Goal: Communication & Community: Ask a question

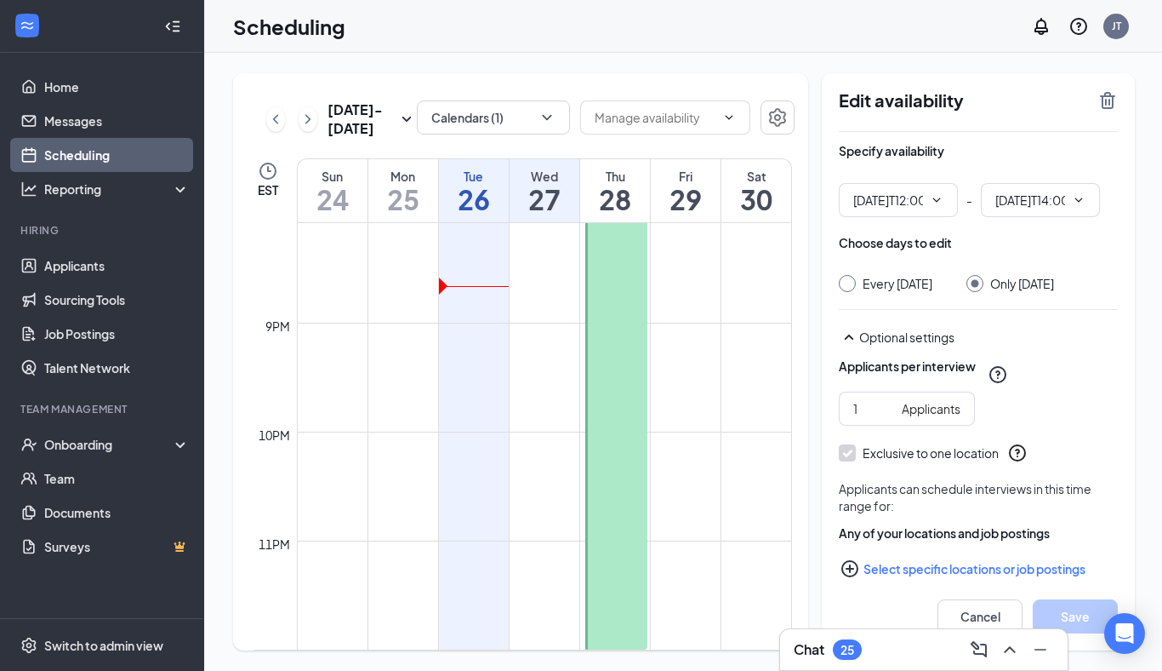
type input "12:00 PM"
type input "02:00 PM"
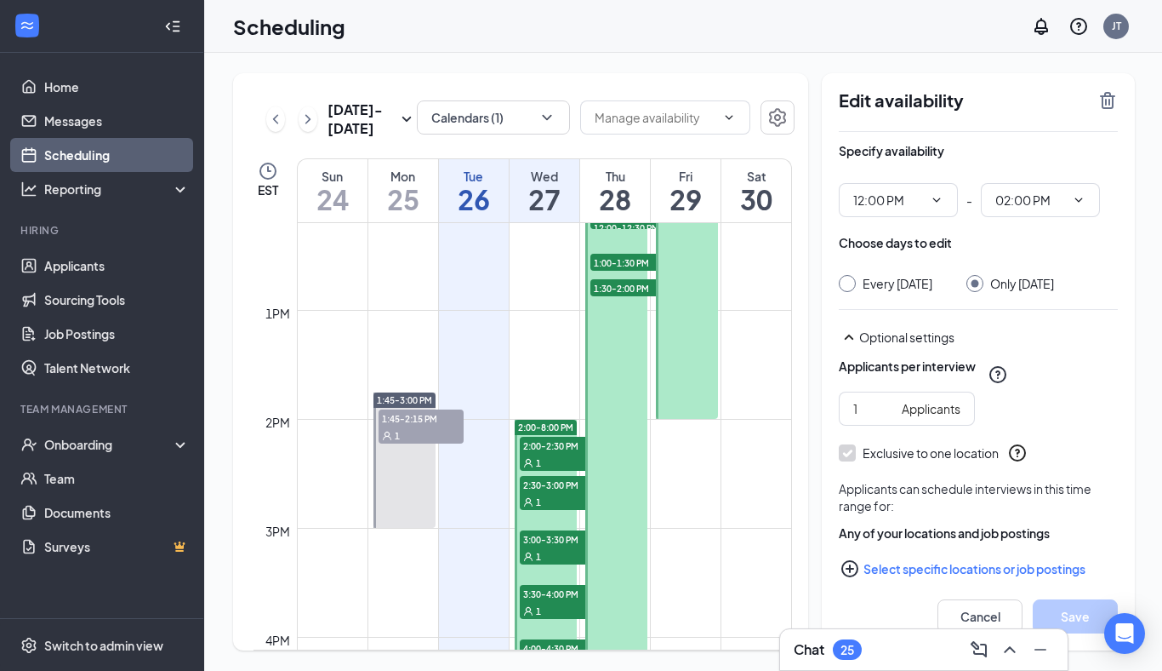
scroll to position [1327, 0]
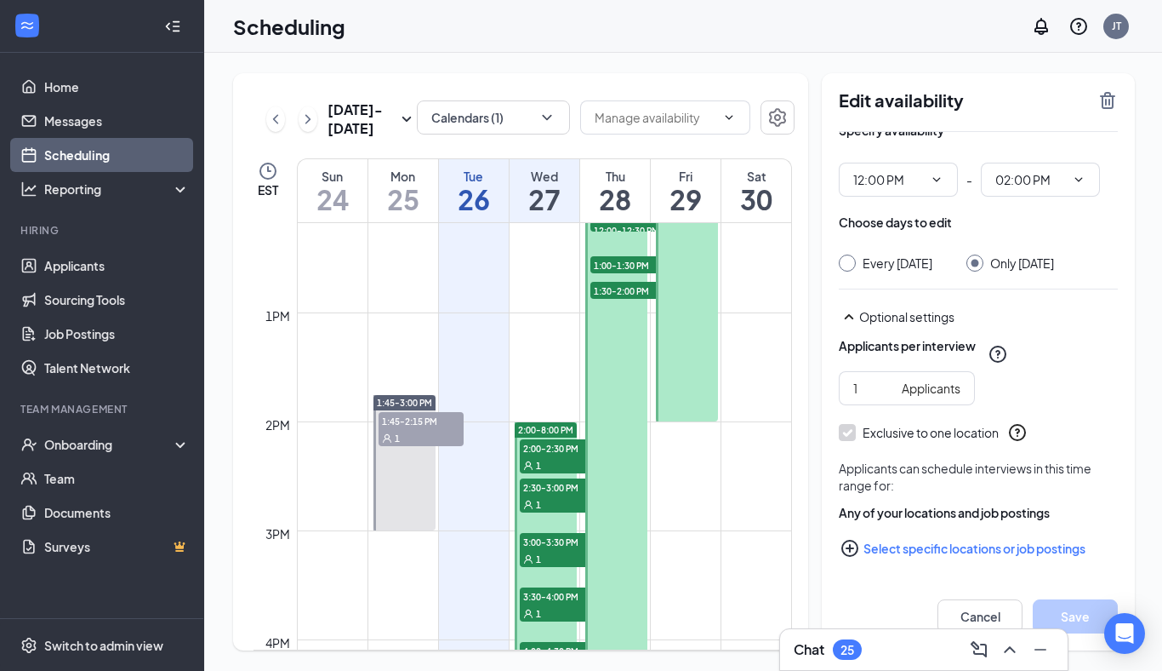
scroll to position [0, 0]
click at [942, 652] on div "Chat 25" at bounding box center [924, 649] width 260 height 27
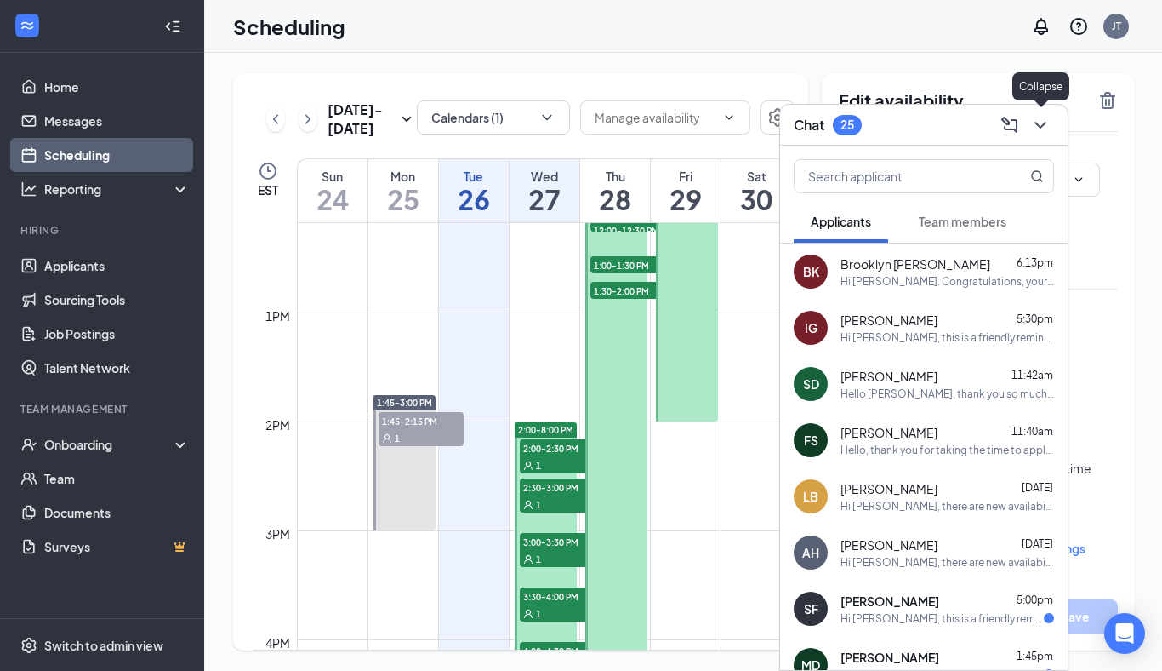
click at [1041, 132] on icon "ChevronDown" at bounding box center [1040, 125] width 20 height 20
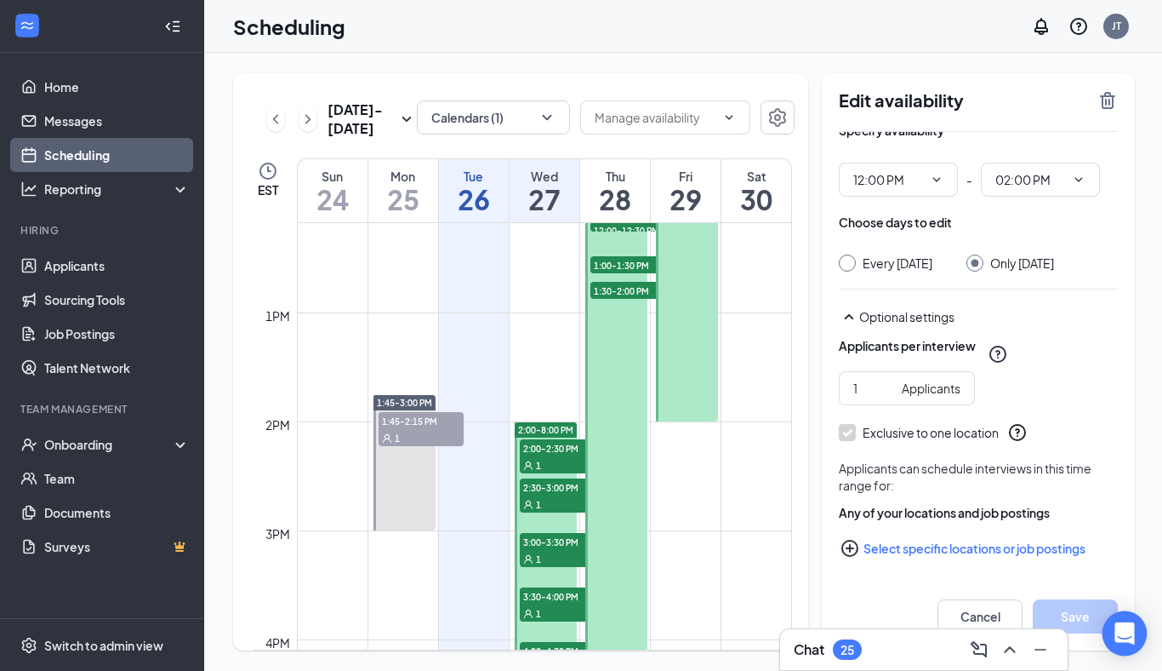
click at [1121, 638] on icon "Open Intercom Messenger" at bounding box center [1125, 633] width 22 height 22
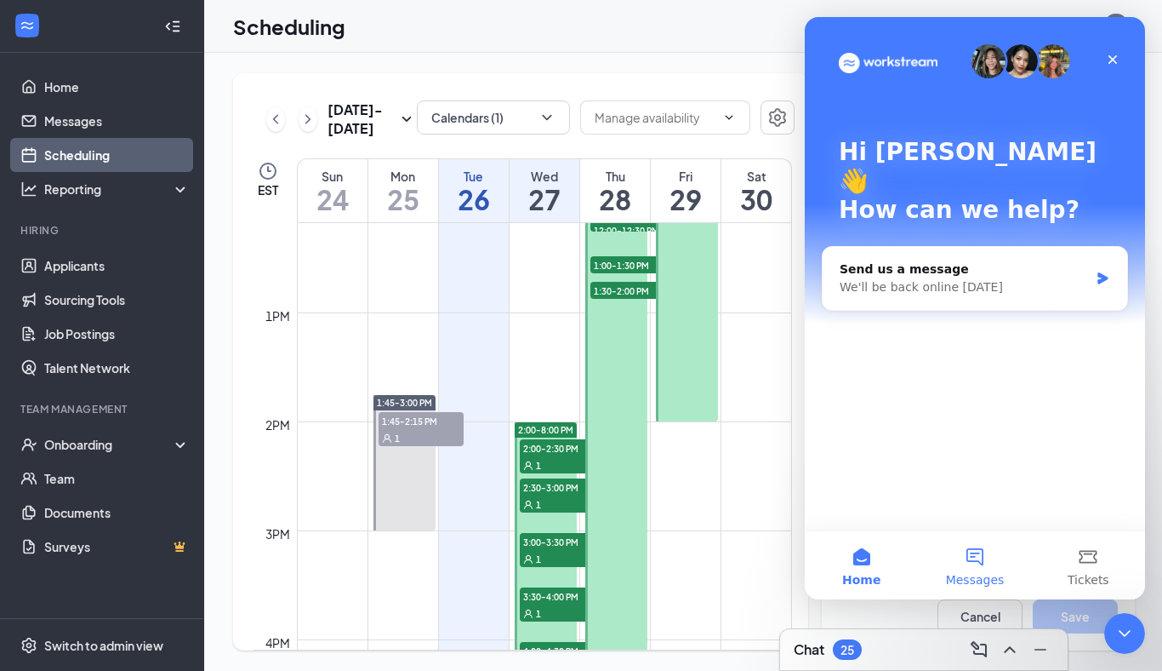
click at [977, 568] on button "Messages" at bounding box center [974, 565] width 113 height 68
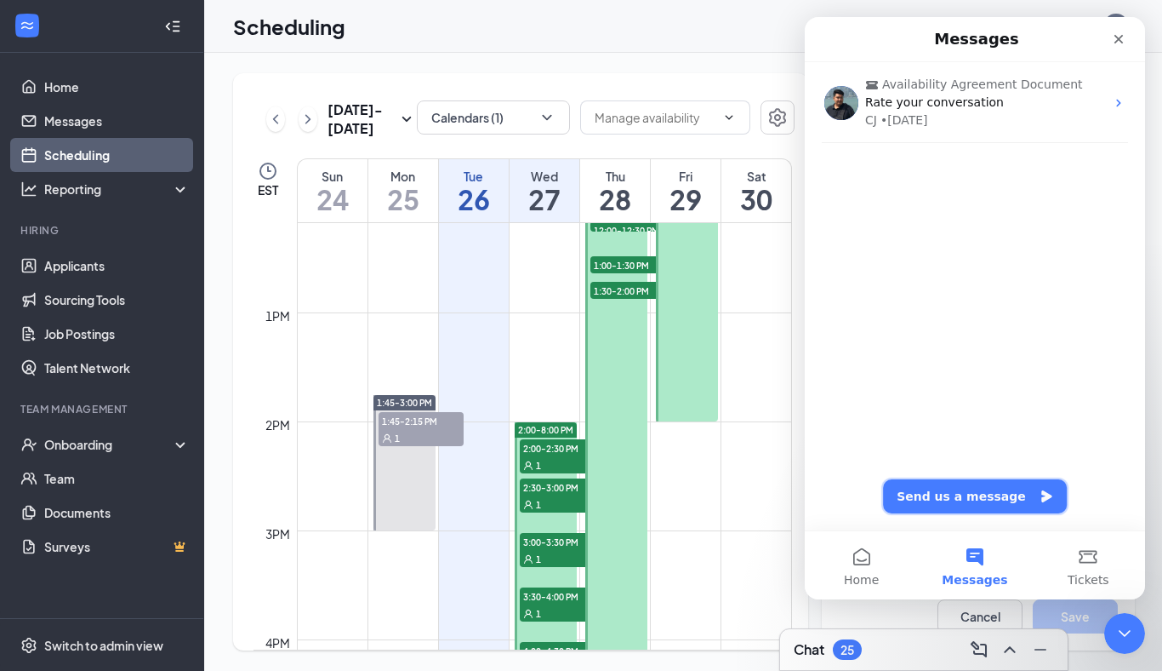
click at [960, 499] on button "Send us a message" at bounding box center [975, 496] width 184 height 34
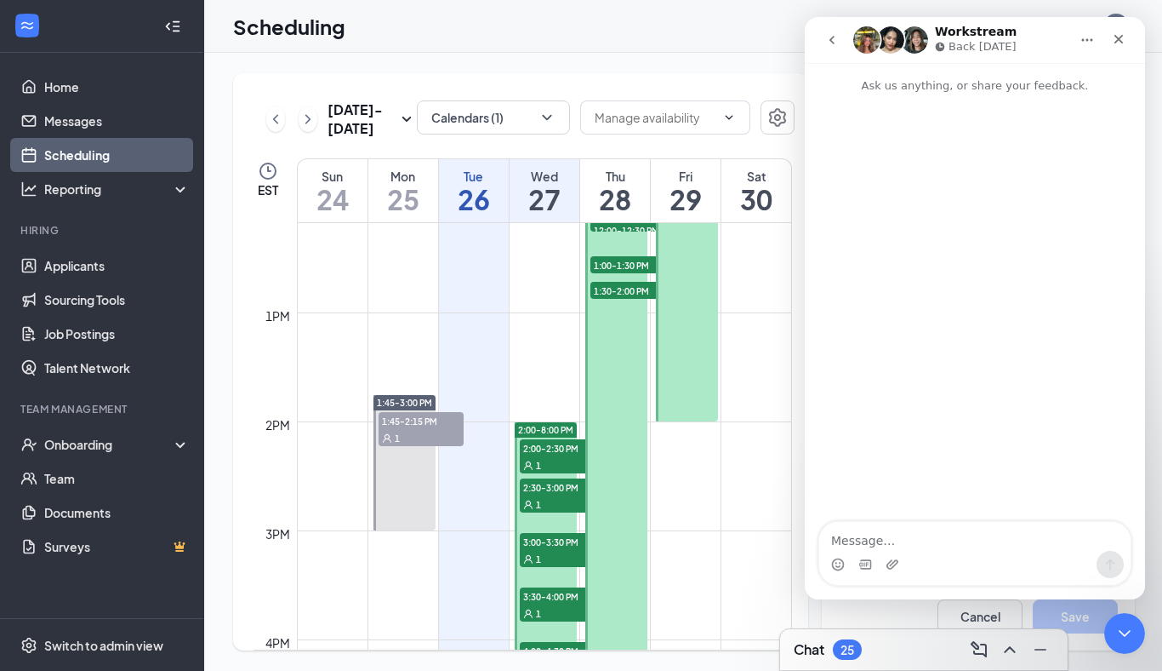
click at [919, 528] on textarea "Message…" at bounding box center [974, 536] width 311 height 29
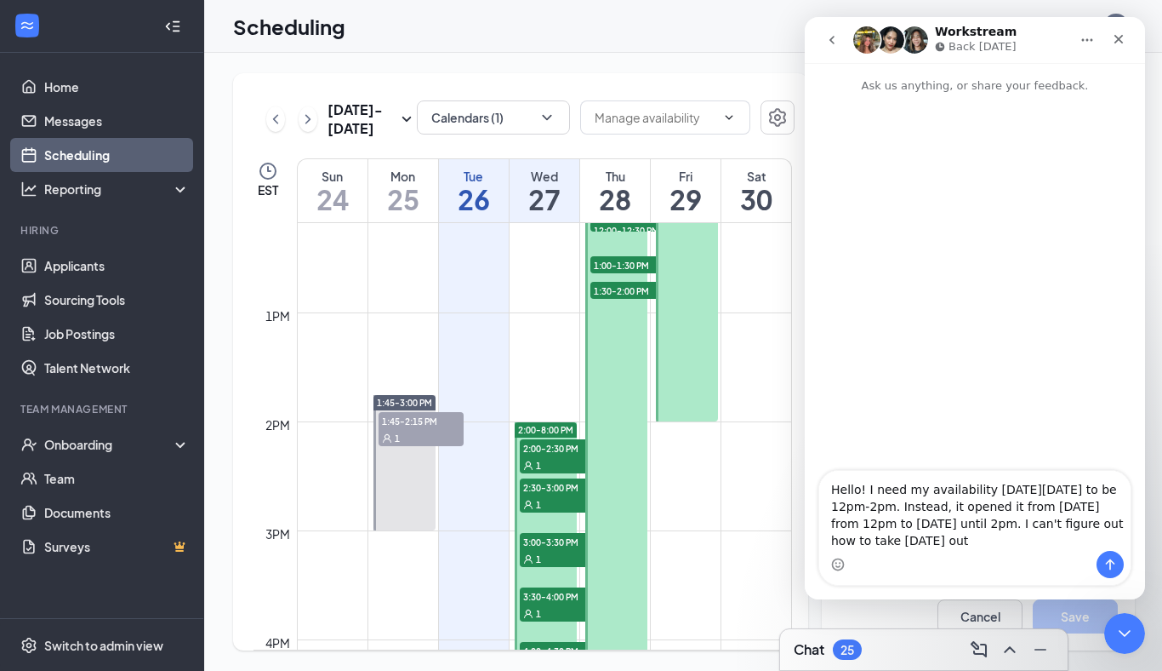
type textarea "Hello! I need my availability [DATE][DATE] to be 12pm-2pm. Instead, it opened i…"
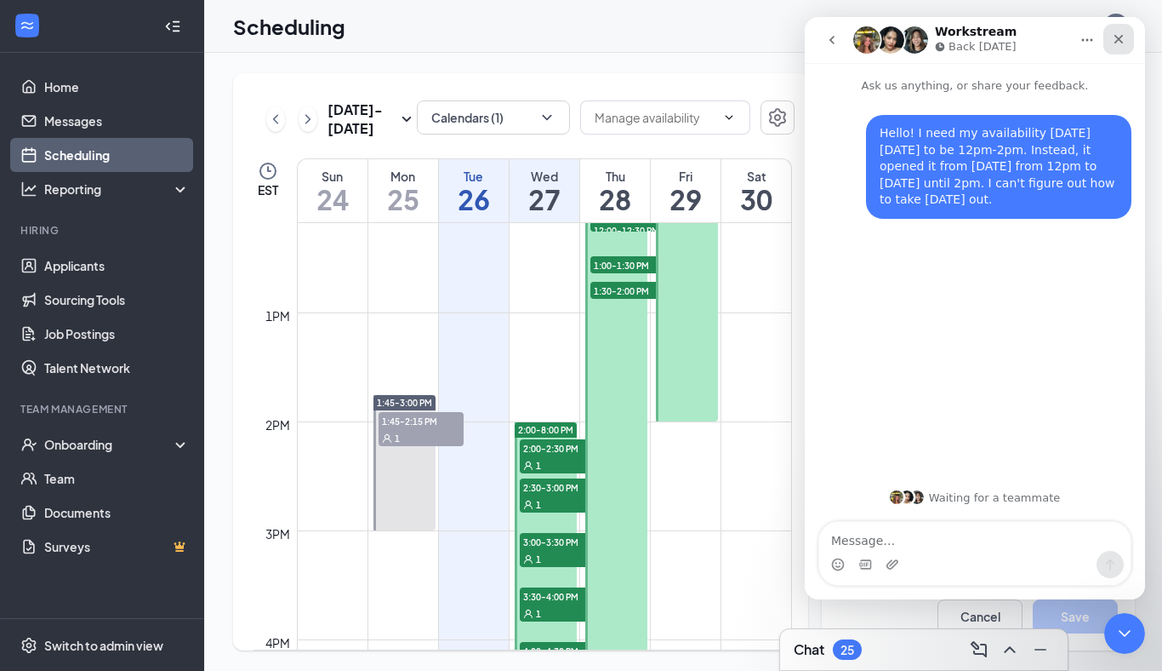
click at [1123, 38] on icon "Close" at bounding box center [1119, 39] width 14 height 14
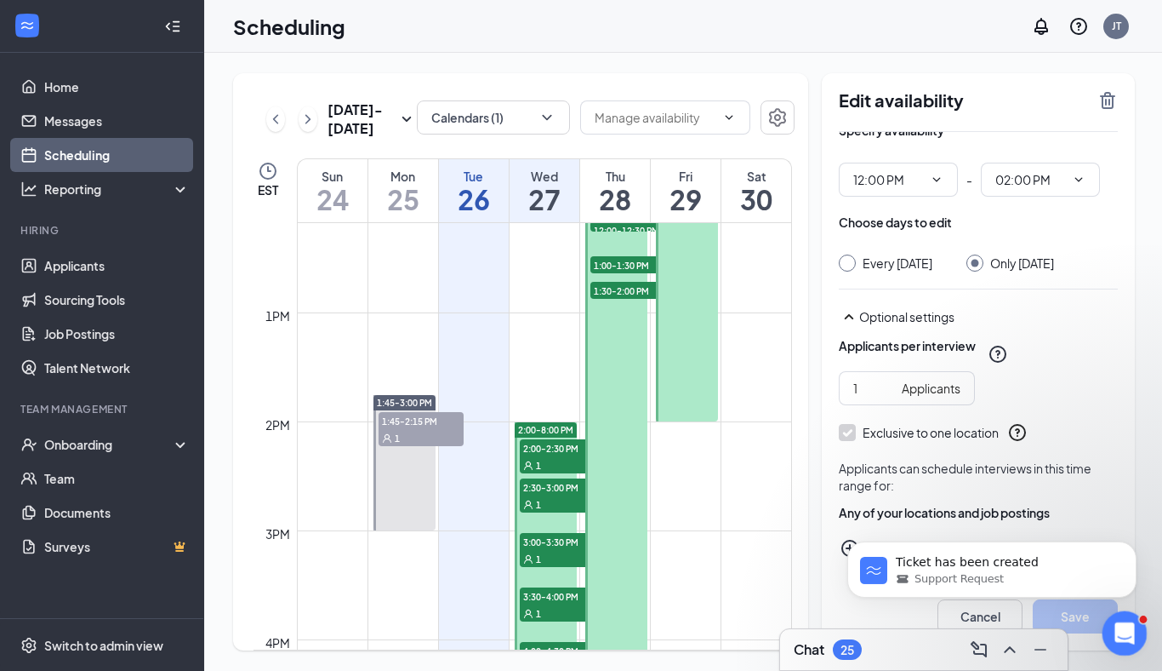
click at [1143, 657] on div "[DATE] - [DATE] Calendars (1) EST Sun 24 Mon 25 Tue 26 Wed 27 Thu 28 Fri 29 Sat…" at bounding box center [684, 362] width 960 height 618
click at [1137, 635] on div "Open Intercom Messenger" at bounding box center [1122, 630] width 56 height 56
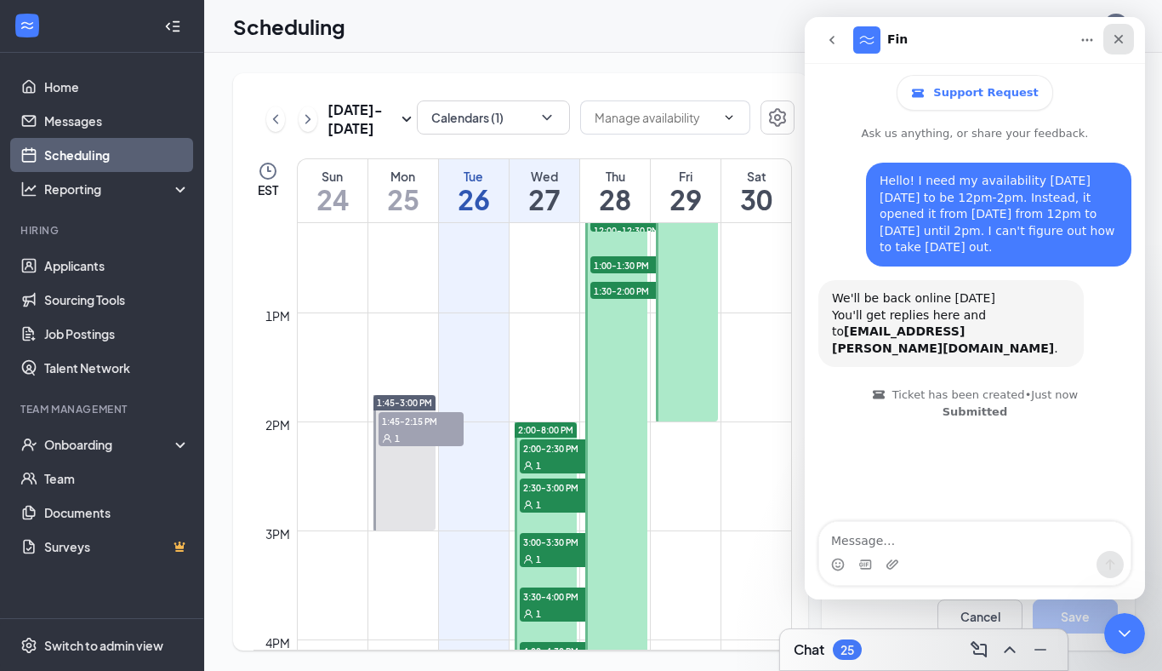
click at [1122, 41] on icon "Close" at bounding box center [1119, 39] width 14 height 14
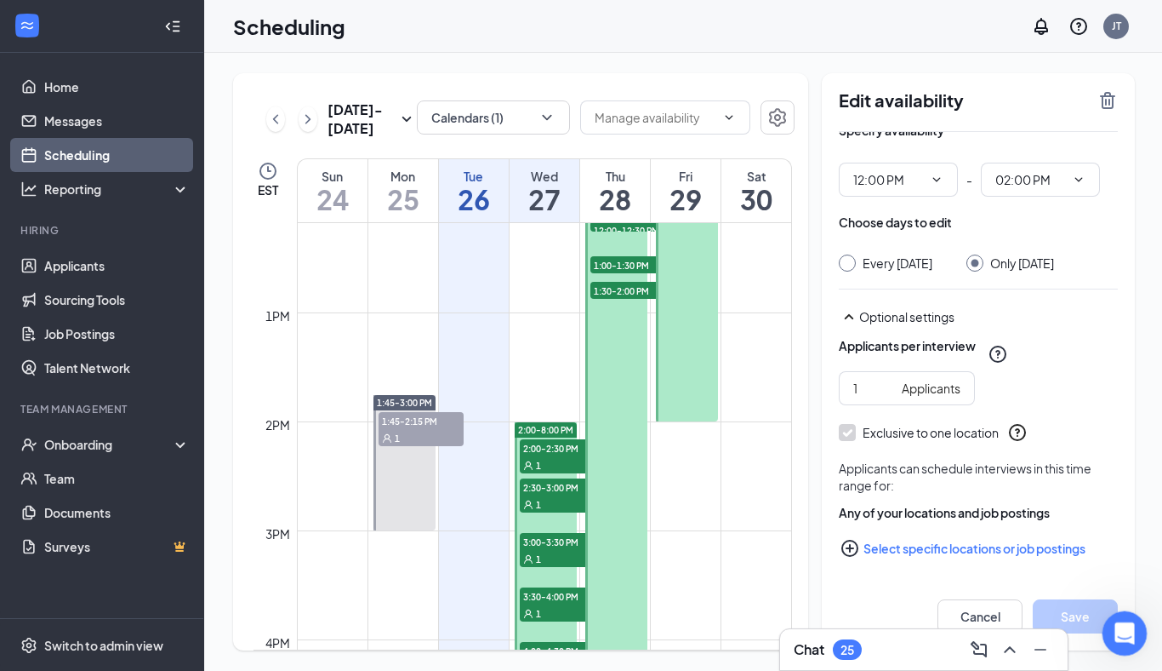
click at [1127, 648] on div "Open Intercom Messenger" at bounding box center [1122, 630] width 56 height 56
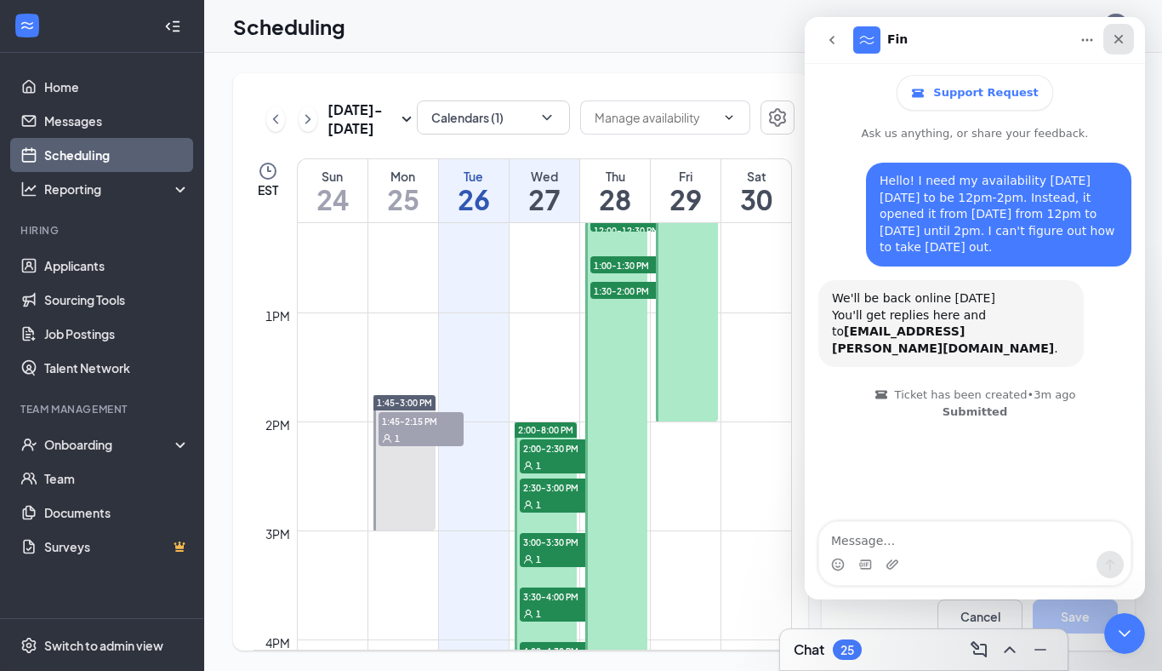
click at [1116, 43] on icon "Close" at bounding box center [1119, 39] width 9 height 9
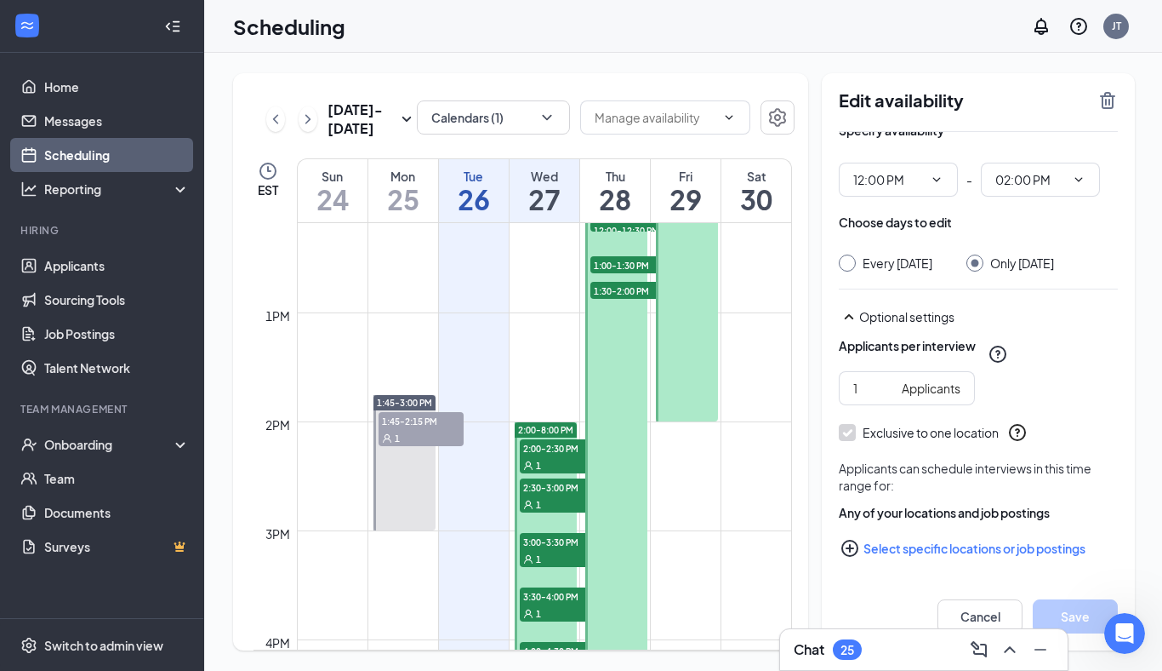
click at [22, 2] on div at bounding box center [101, 26] width 203 height 53
